Goal: Information Seeking & Learning: Learn about a topic

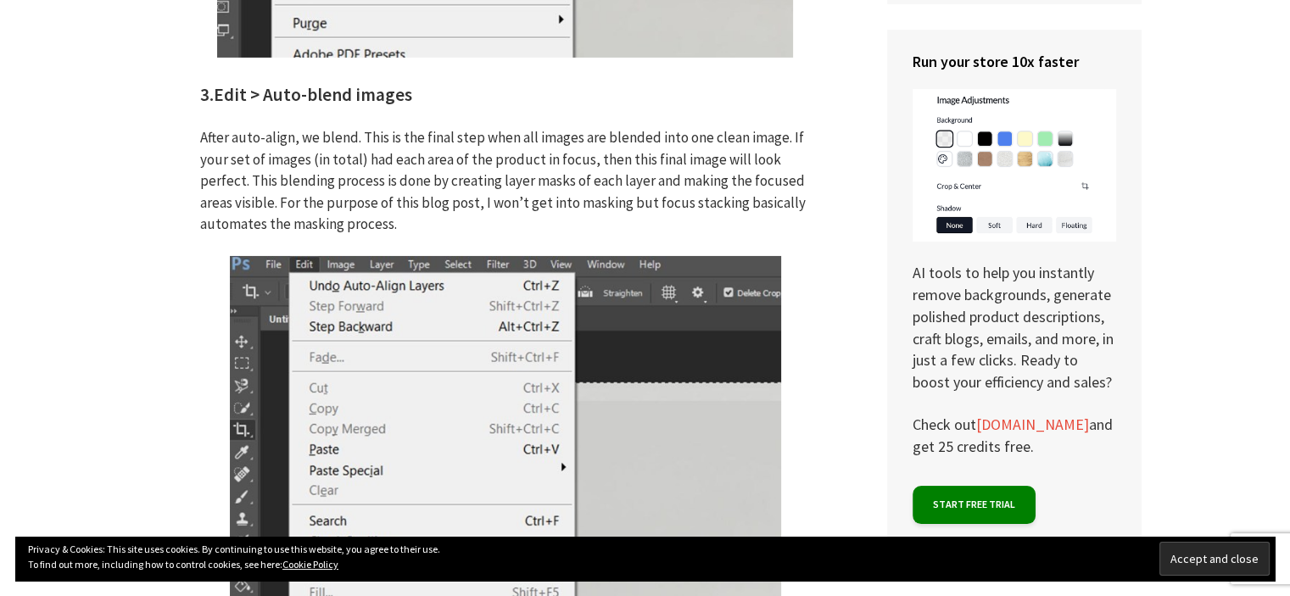
scroll to position [5919, 0]
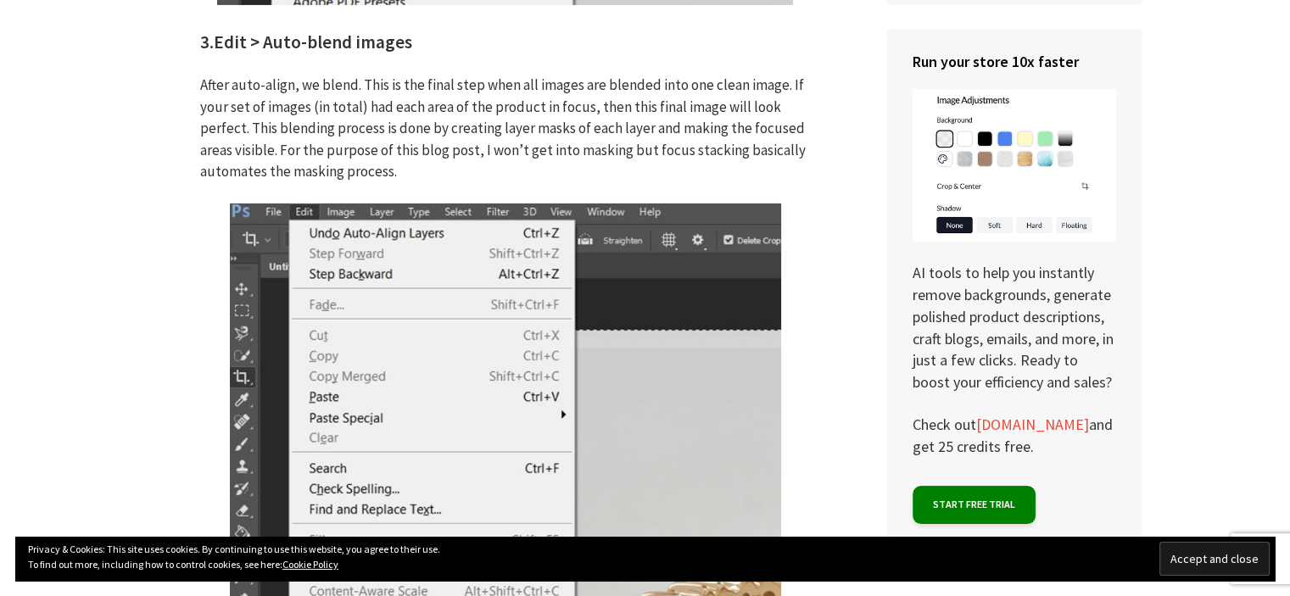
click at [1190, 549] on input "Accept and close" at bounding box center [1215, 559] width 110 height 34
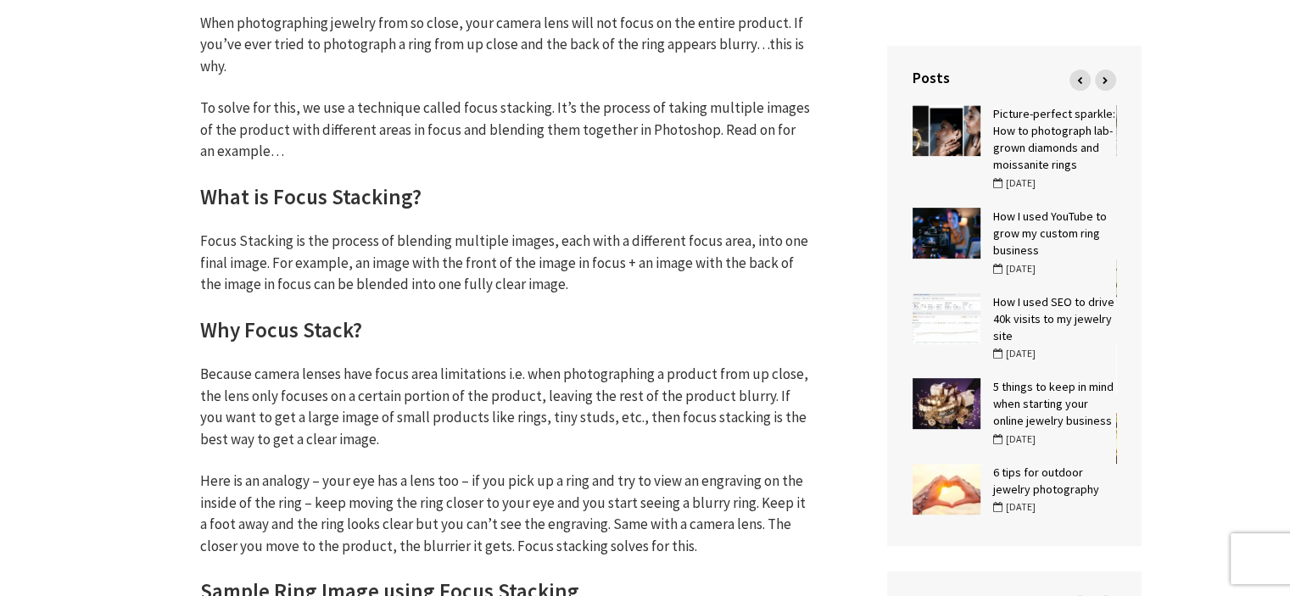
scroll to position [0, 0]
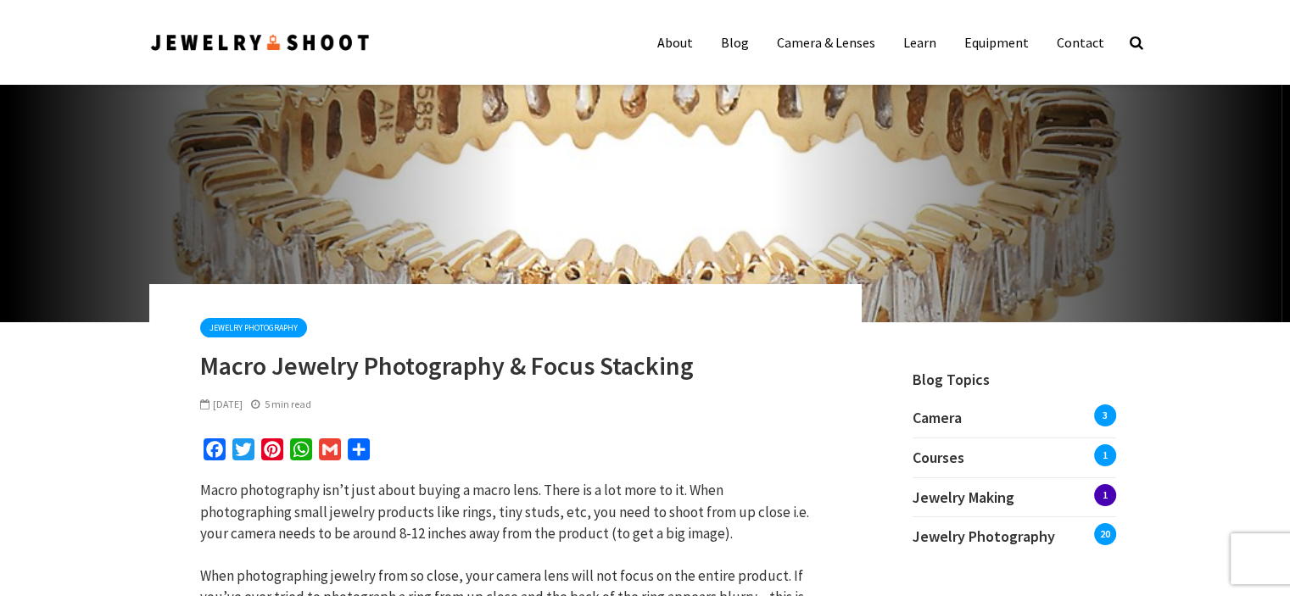
click at [267, 49] on img at bounding box center [260, 42] width 222 height 23
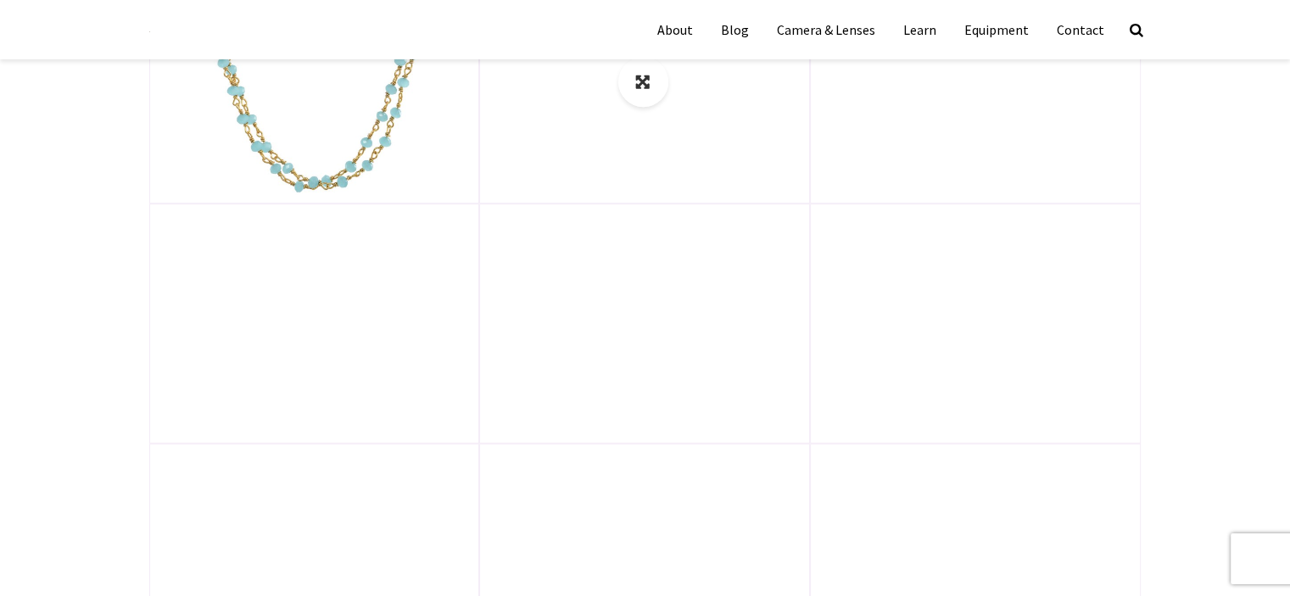
scroll to position [1336, 0]
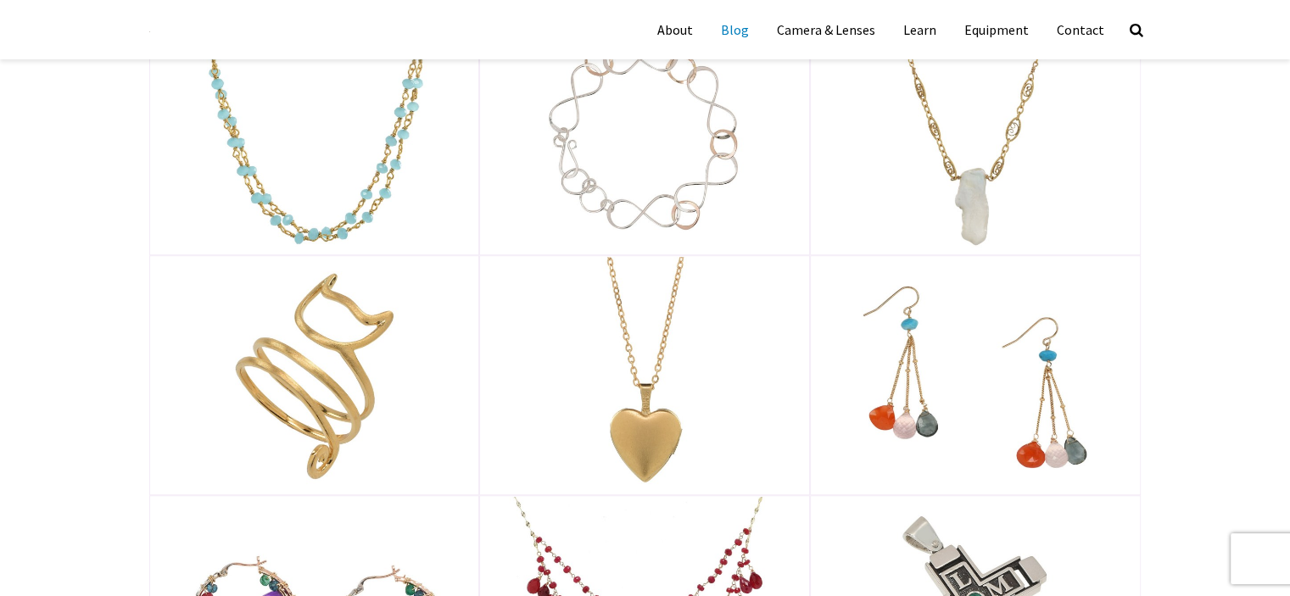
click at [743, 43] on link "Blog" at bounding box center [734, 29] width 53 height 42
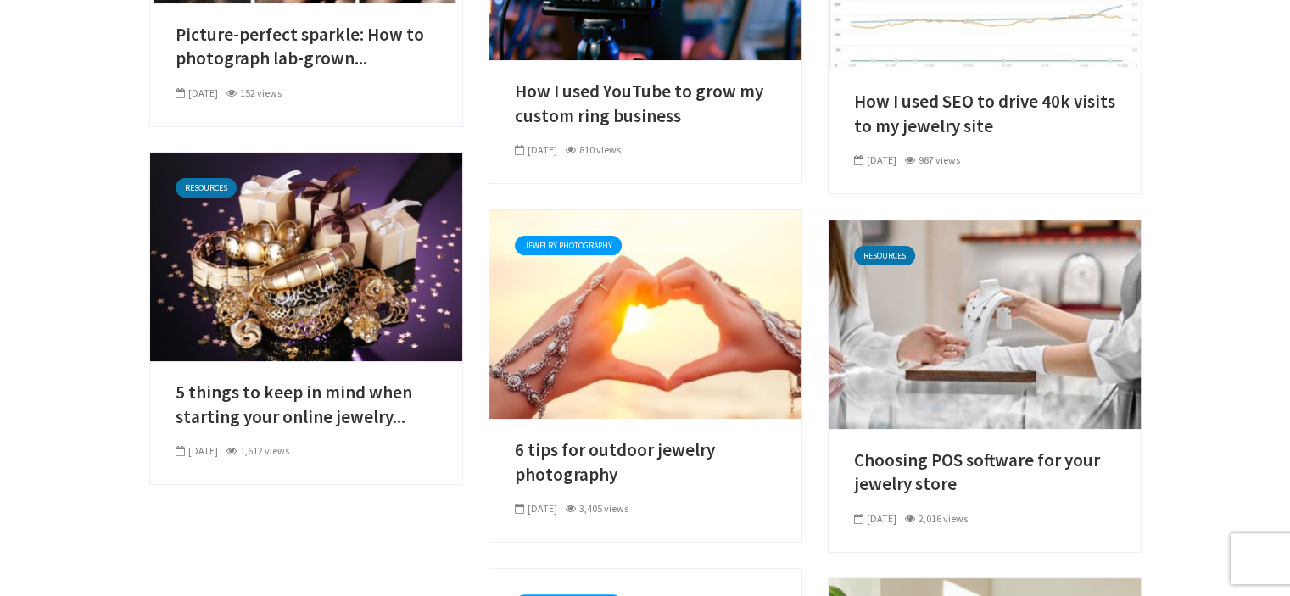
scroll to position [335, 0]
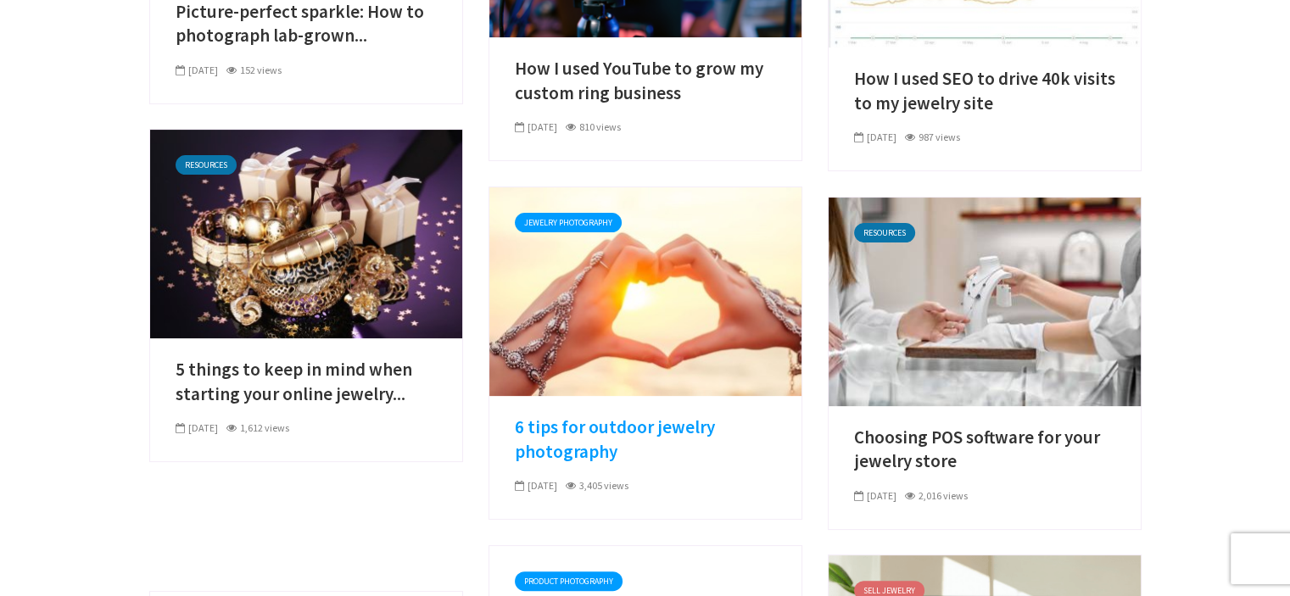
click at [536, 422] on link "6 tips for outdoor jewelry photography" at bounding box center [645, 440] width 261 height 48
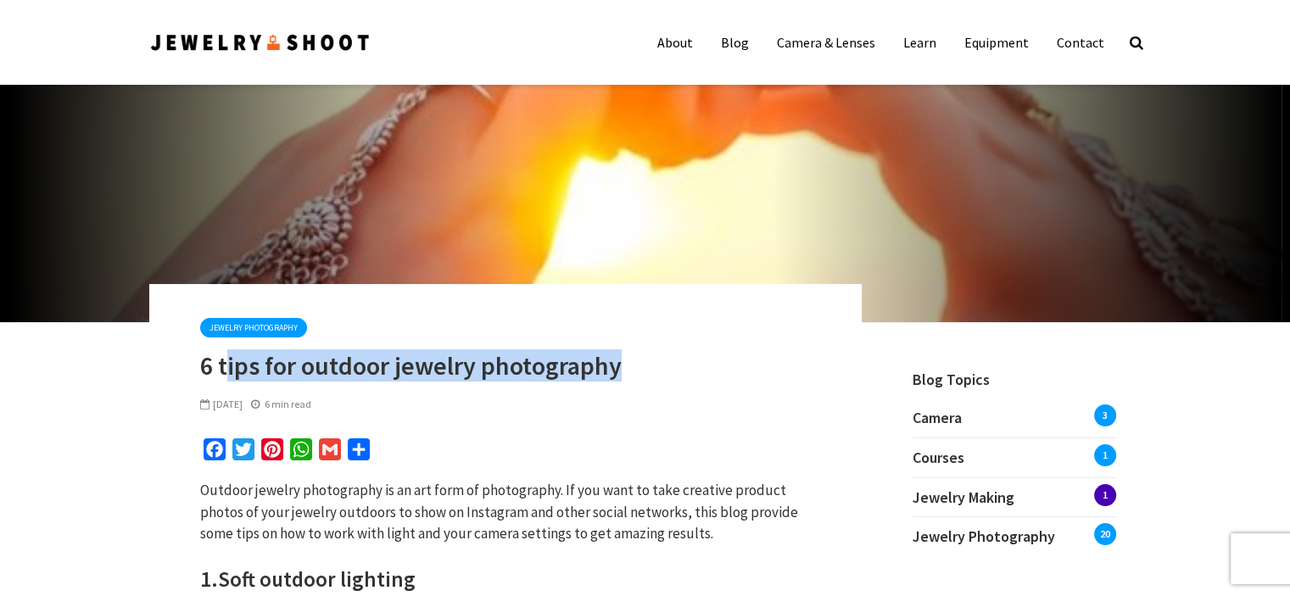
drag, startPoint x: 223, startPoint y: 362, endPoint x: 651, endPoint y: 363, distance: 428.4
click at [651, 363] on h1 "6 tips for outdoor jewelry photography" at bounding box center [505, 365] width 611 height 31
copy h1 "ips for outdoor jewelry photography"
click at [232, 361] on h1 "6 tips for outdoor jewelry photography" at bounding box center [505, 365] width 611 height 31
drag, startPoint x: 220, startPoint y: 361, endPoint x: 618, endPoint y: 359, distance: 397.8
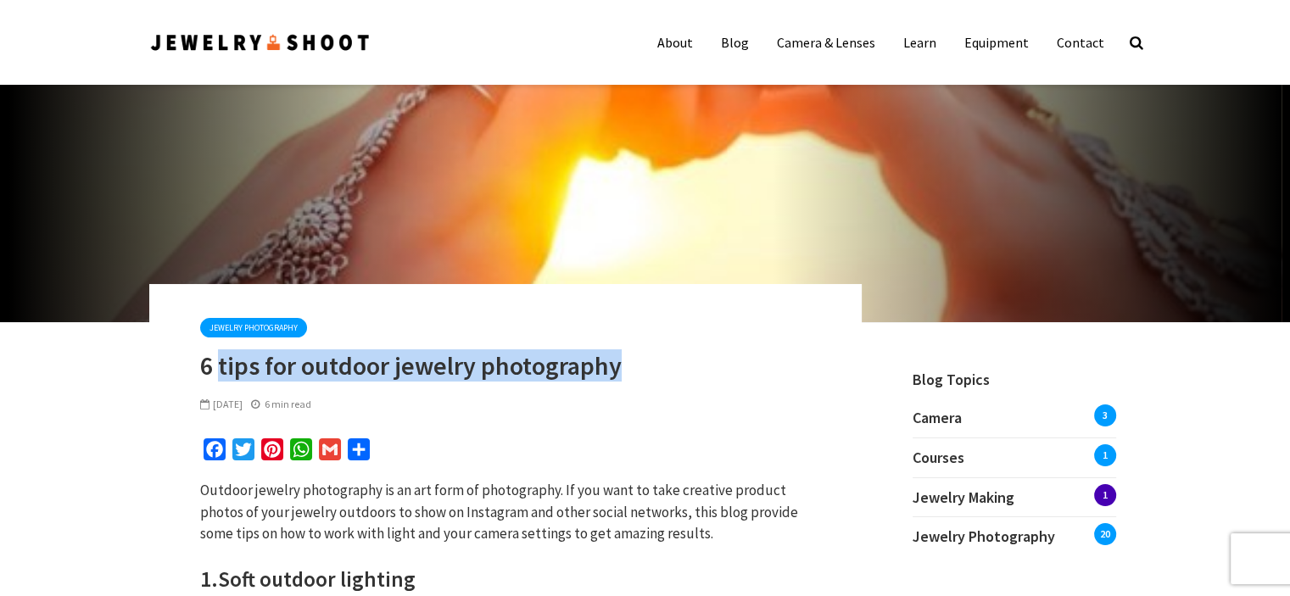
click at [618, 359] on h1 "6 tips for outdoor jewelry photography" at bounding box center [505, 365] width 611 height 31
copy h1 "tips for outdoor jewelry photography"
